Goal: Check status: Check status

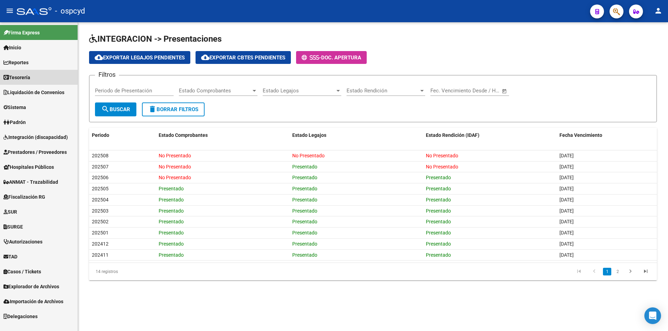
click at [37, 77] on link "Tesorería" at bounding box center [39, 77] width 78 height 15
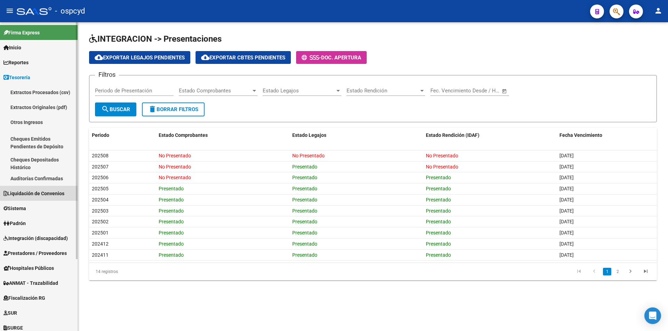
click at [45, 193] on span "Liquidación de Convenios" at bounding box center [33, 194] width 61 height 8
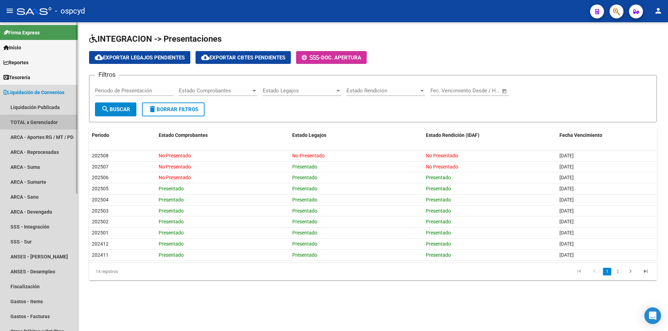
click at [36, 120] on link "TOTAL x Gerenciador" at bounding box center [39, 122] width 78 height 15
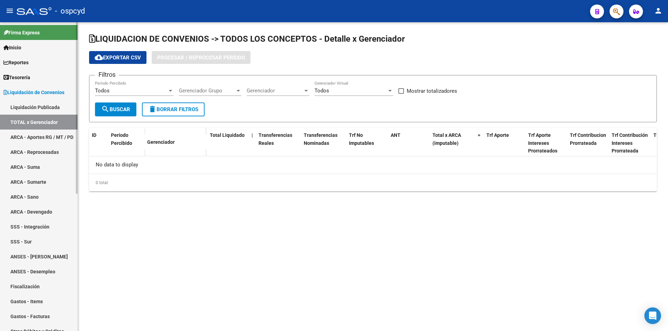
checkbox input "true"
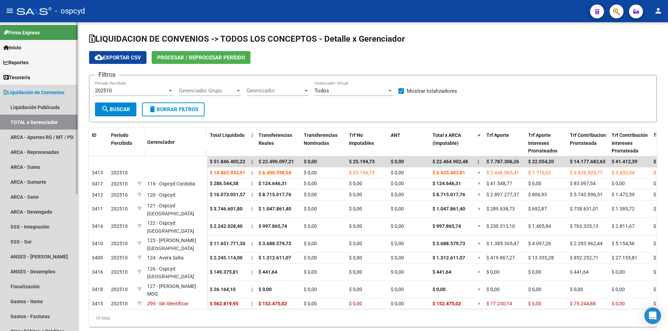
click at [38, 94] on span "Liquidación de Convenios" at bounding box center [33, 93] width 61 height 8
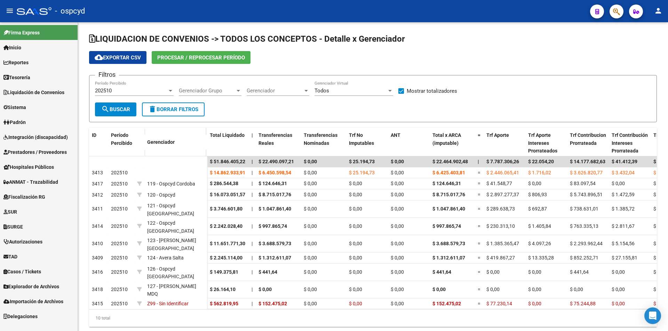
click at [39, 139] on span "Integración (discapacidad)" at bounding box center [35, 138] width 64 height 8
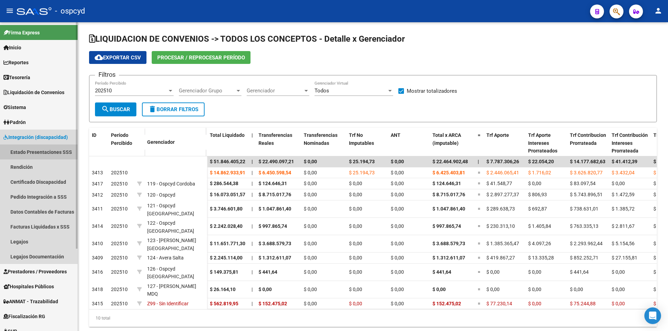
click at [40, 153] on link "Estado Presentaciones SSS" at bounding box center [39, 152] width 78 height 15
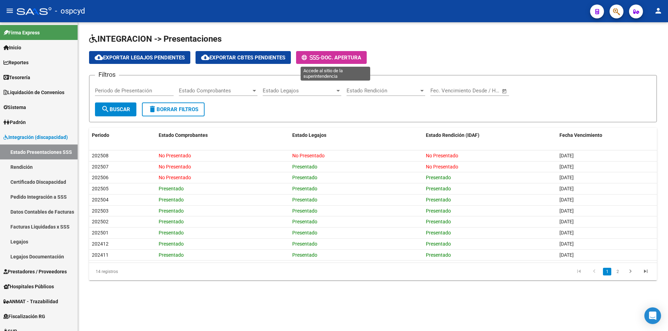
click at [349, 56] on span "Doc. Apertura" at bounding box center [341, 58] width 40 height 6
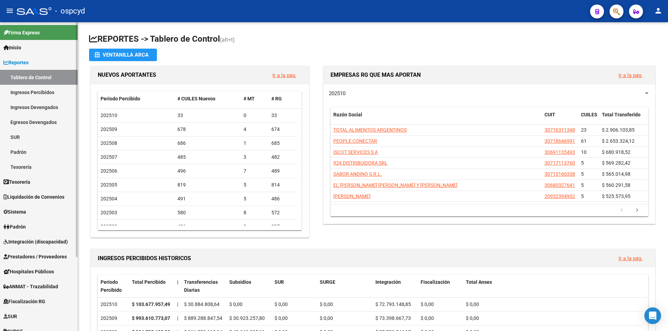
click at [32, 245] on span "Integración (discapacidad)" at bounding box center [35, 242] width 64 height 8
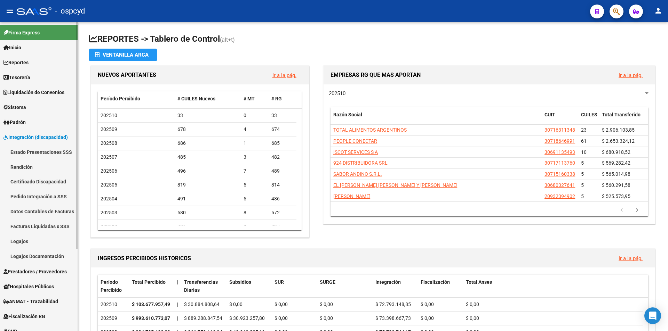
click at [53, 153] on link "Estado Presentaciones SSS" at bounding box center [39, 152] width 78 height 15
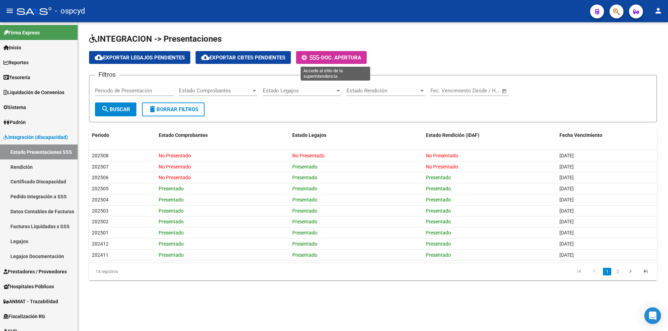
click at [321, 61] on button "- Doc. Apertura" at bounding box center [331, 57] width 71 height 13
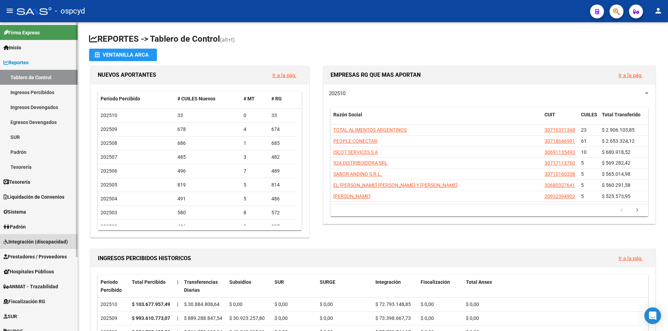
click at [23, 243] on span "Integración (discapacidad)" at bounding box center [35, 242] width 64 height 8
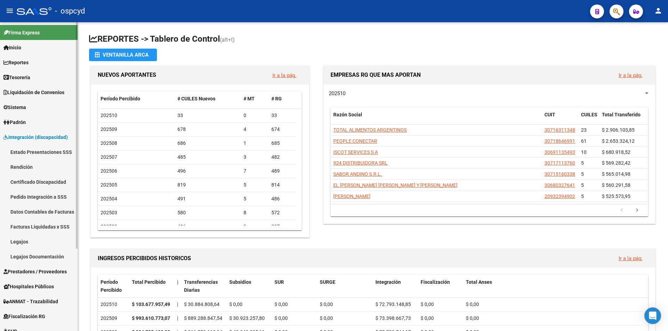
click at [44, 148] on link "Estado Presentaciones SSS" at bounding box center [39, 152] width 78 height 15
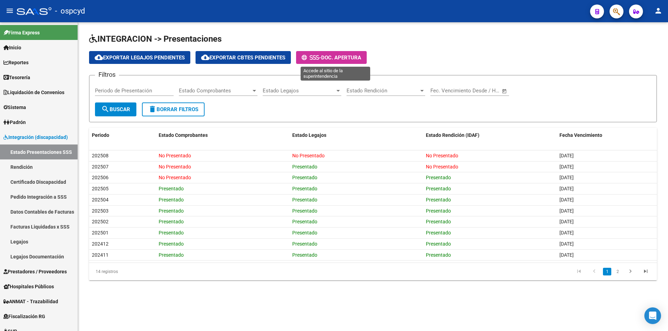
click at [348, 59] on span "Doc. Apertura" at bounding box center [341, 58] width 40 height 6
